Goal: Transaction & Acquisition: Purchase product/service

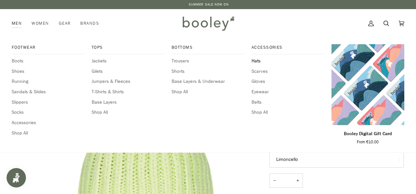
click at [255, 59] on span "Hats" at bounding box center [288, 61] width 73 height 7
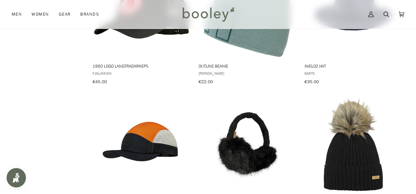
scroll to position [679, 0]
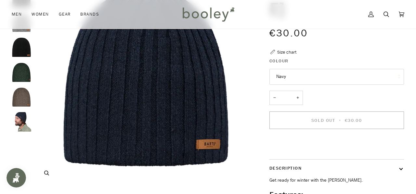
scroll to position [85, 0]
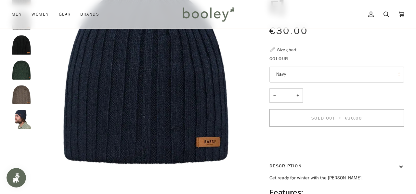
click at [20, 122] on img "Barts Haakon Beanie - Booley Galway" at bounding box center [22, 120] width 20 height 20
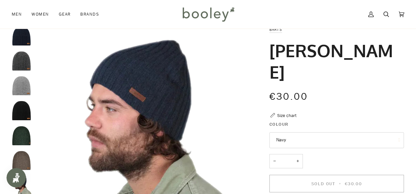
scroll to position [23, 0]
